Goal: Task Accomplishment & Management: Complete application form

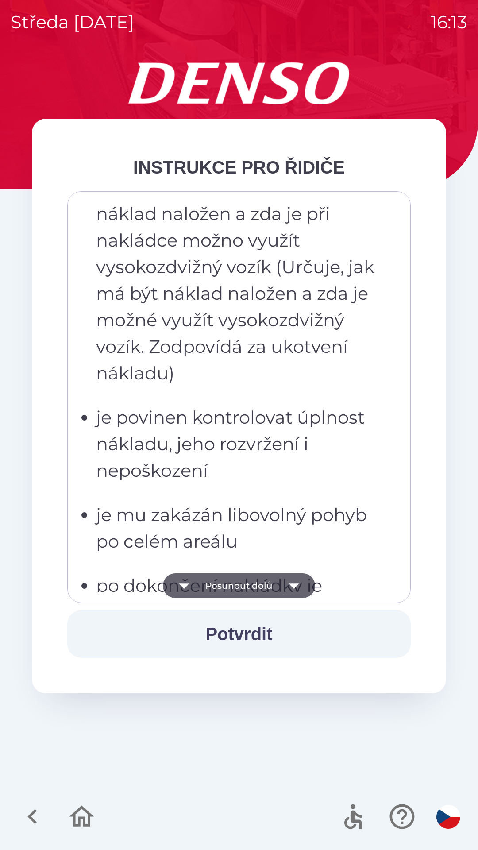
scroll to position [1439, 0]
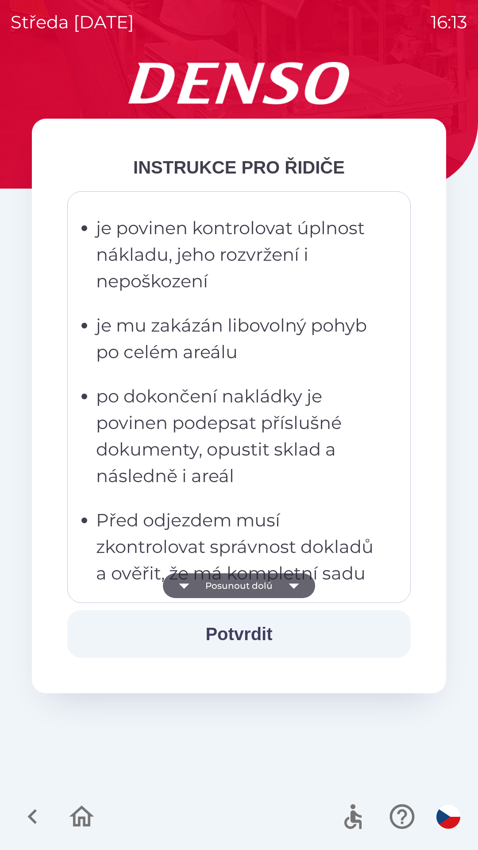
click at [340, 482] on p "po dokončení nakládky je povinen podepsat příslušné dokumenty, opustit sklad a …" at bounding box center [241, 436] width 291 height 106
click at [353, 411] on p "po dokončení nakládky je povinen podepsat příslušné dokumenty, opustit sklad a …" at bounding box center [241, 436] width 291 height 106
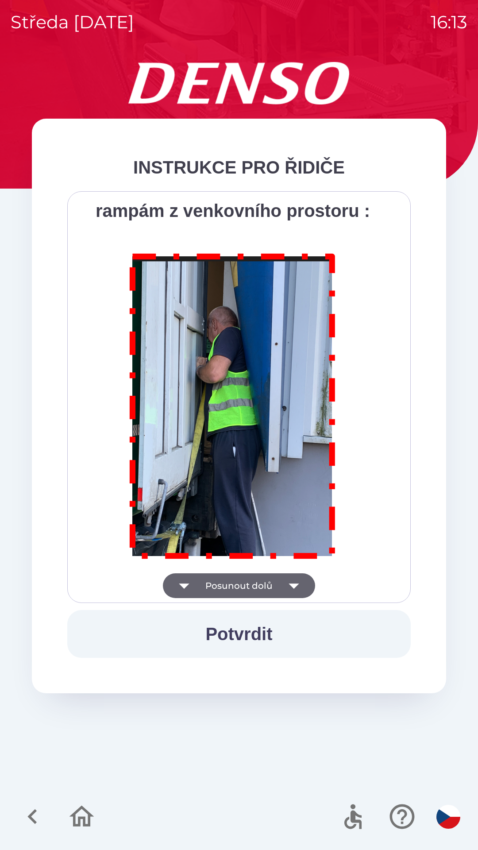
scroll to position [4973, 0]
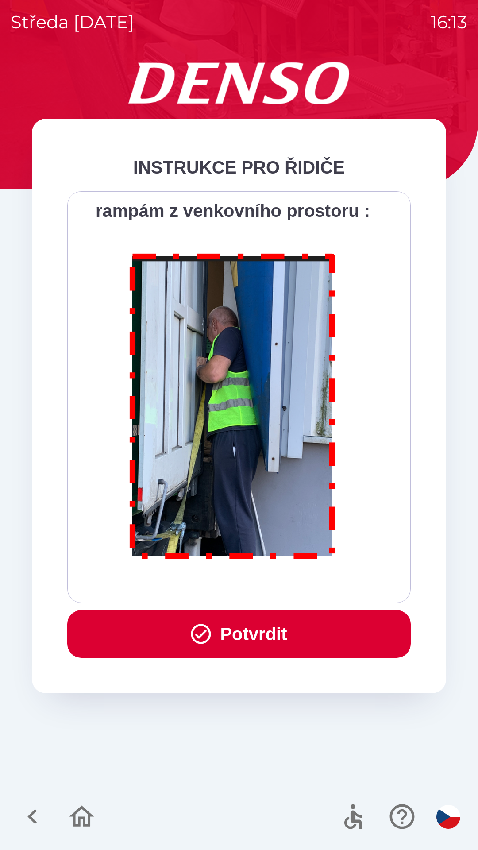
click at [270, 638] on button "Potvrdit" at bounding box center [238, 634] width 343 height 48
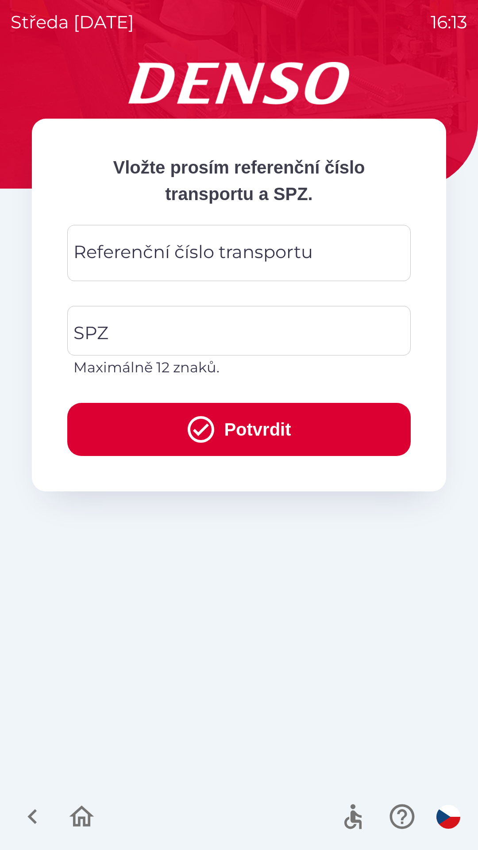
click at [192, 254] on div "Referenční číslo transportu Referenční číslo transportu" at bounding box center [238, 253] width 343 height 56
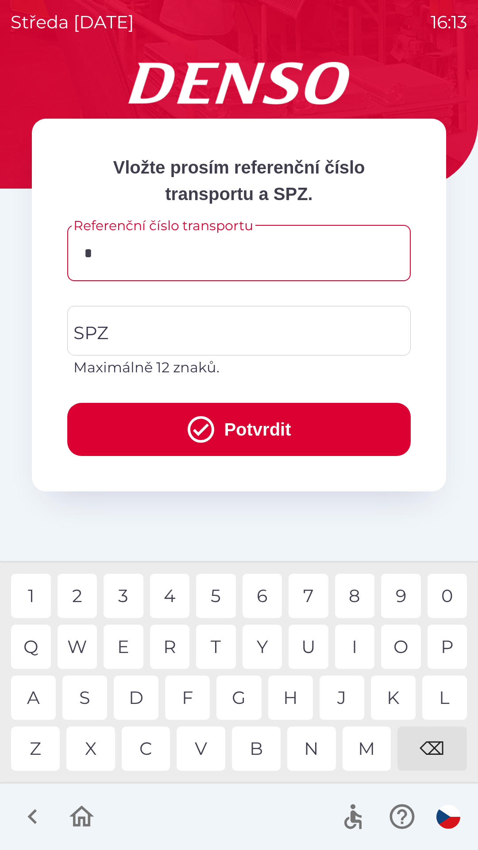
click at [146, 748] on div "C" at bounding box center [146, 748] width 49 height 44
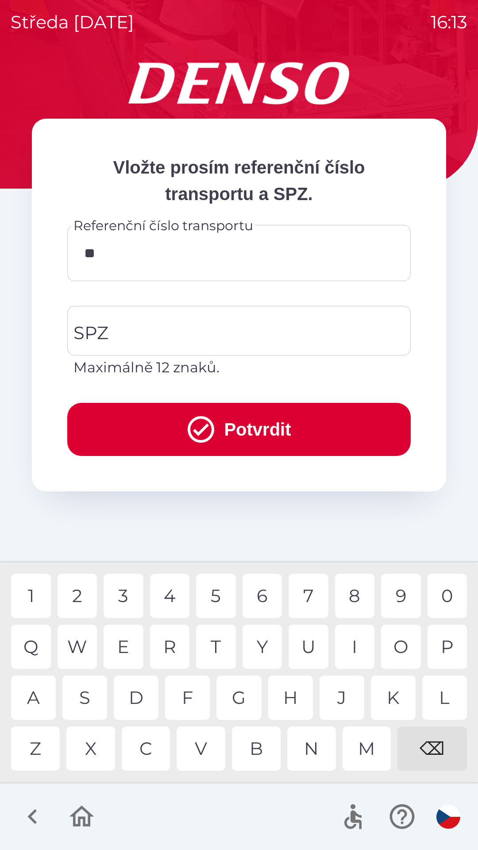
click at [32, 640] on div "Q" at bounding box center [31, 646] width 40 height 44
click at [254, 749] on div "B" at bounding box center [256, 748] width 49 height 44
click at [123, 593] on div "3" at bounding box center [124, 596] width 40 height 44
click at [445, 593] on div "0" at bounding box center [447, 596] width 40 height 44
type input "*********"
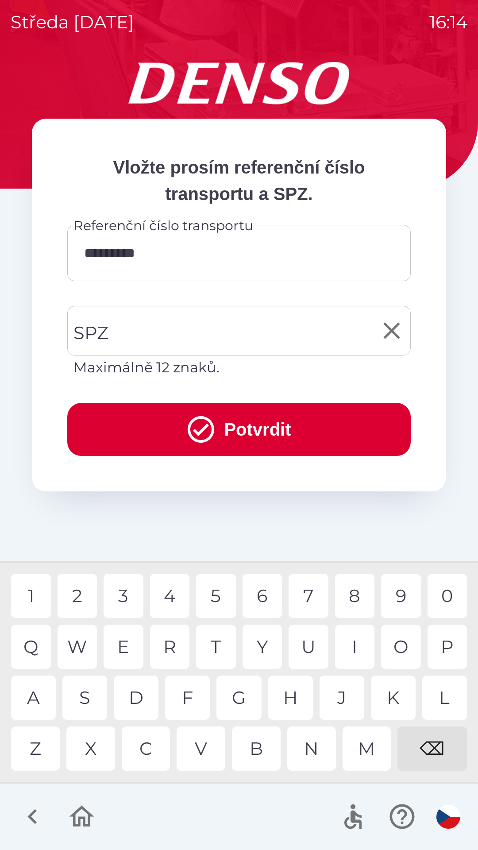
click at [157, 335] on input "SPZ" at bounding box center [232, 331] width 322 height 42
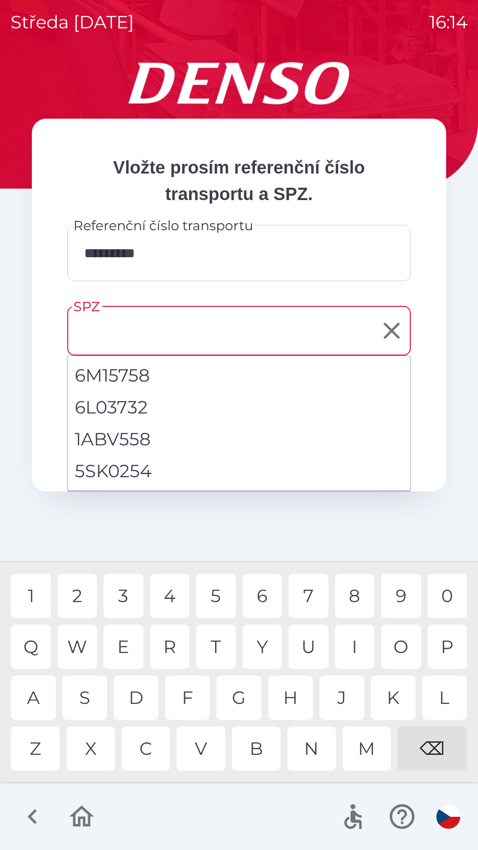
click at [126, 470] on li "5SK0254" at bounding box center [239, 471] width 343 height 32
type input "*******"
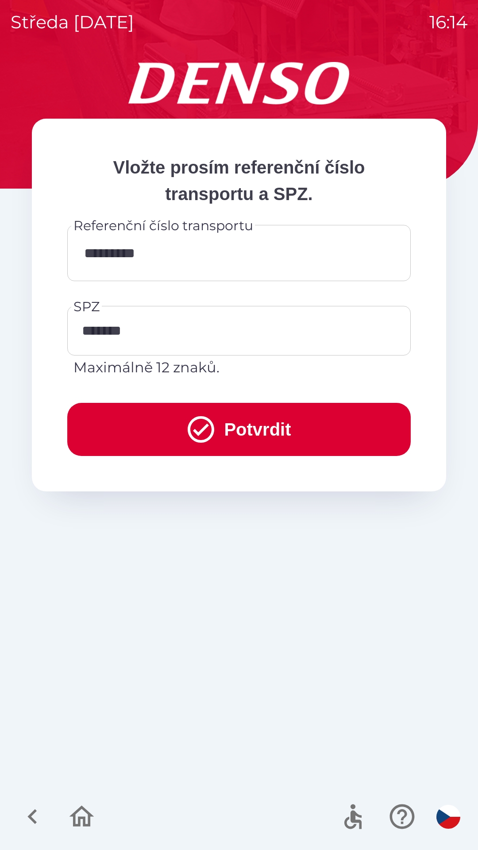
click at [262, 425] on button "Potvrdit" at bounding box center [238, 429] width 343 height 53
